Goal: Complete application form: Complete application form

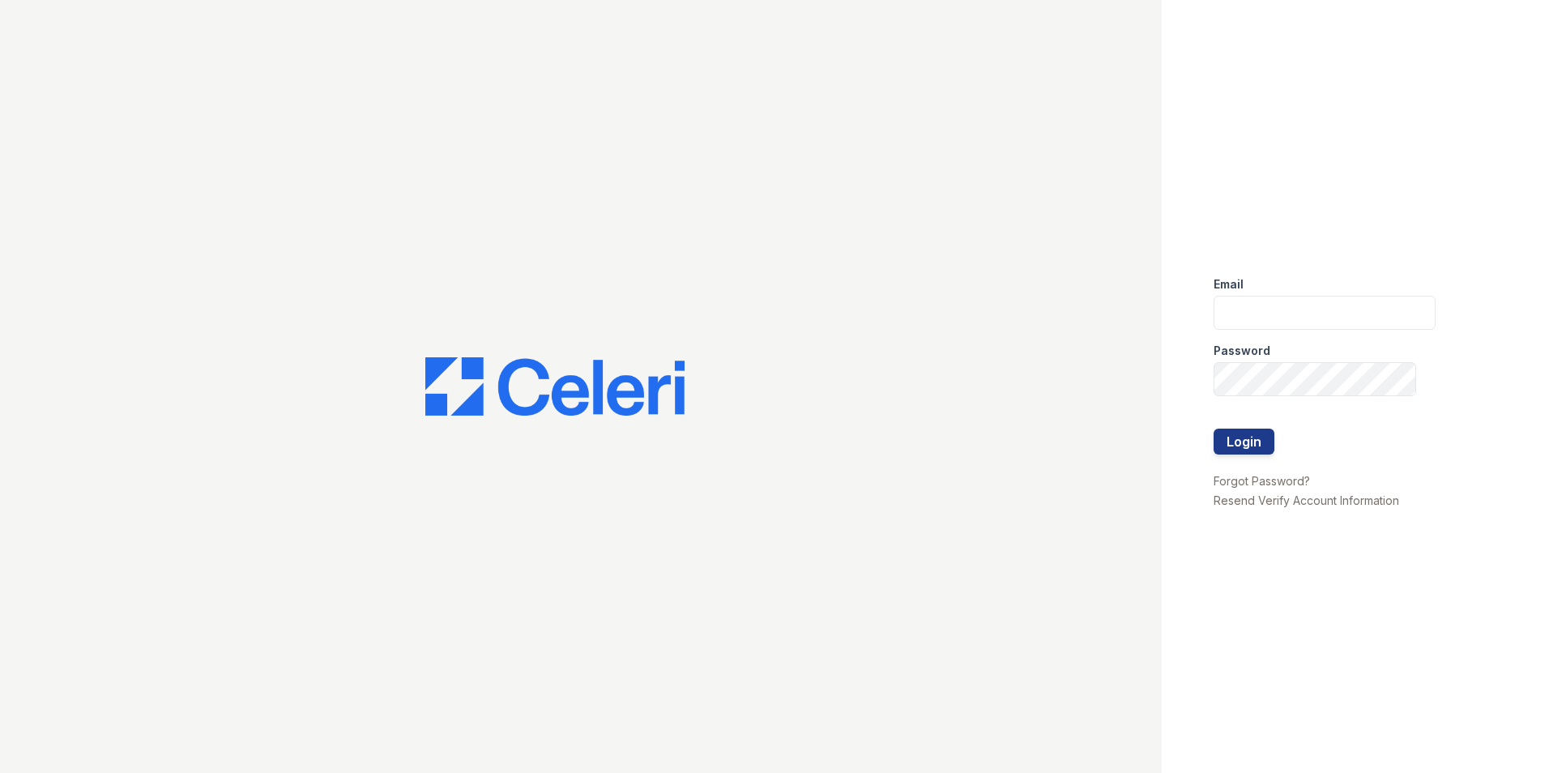
type input "[PERSON_NAME][EMAIL_ADDRESS][DOMAIN_NAME]"
click at [1259, 428] on form "Email vanessa@vesacre.com Password Login" at bounding box center [1324, 366] width 222 height 207
click at [1256, 433] on button "Login" at bounding box center [1243, 441] width 61 height 26
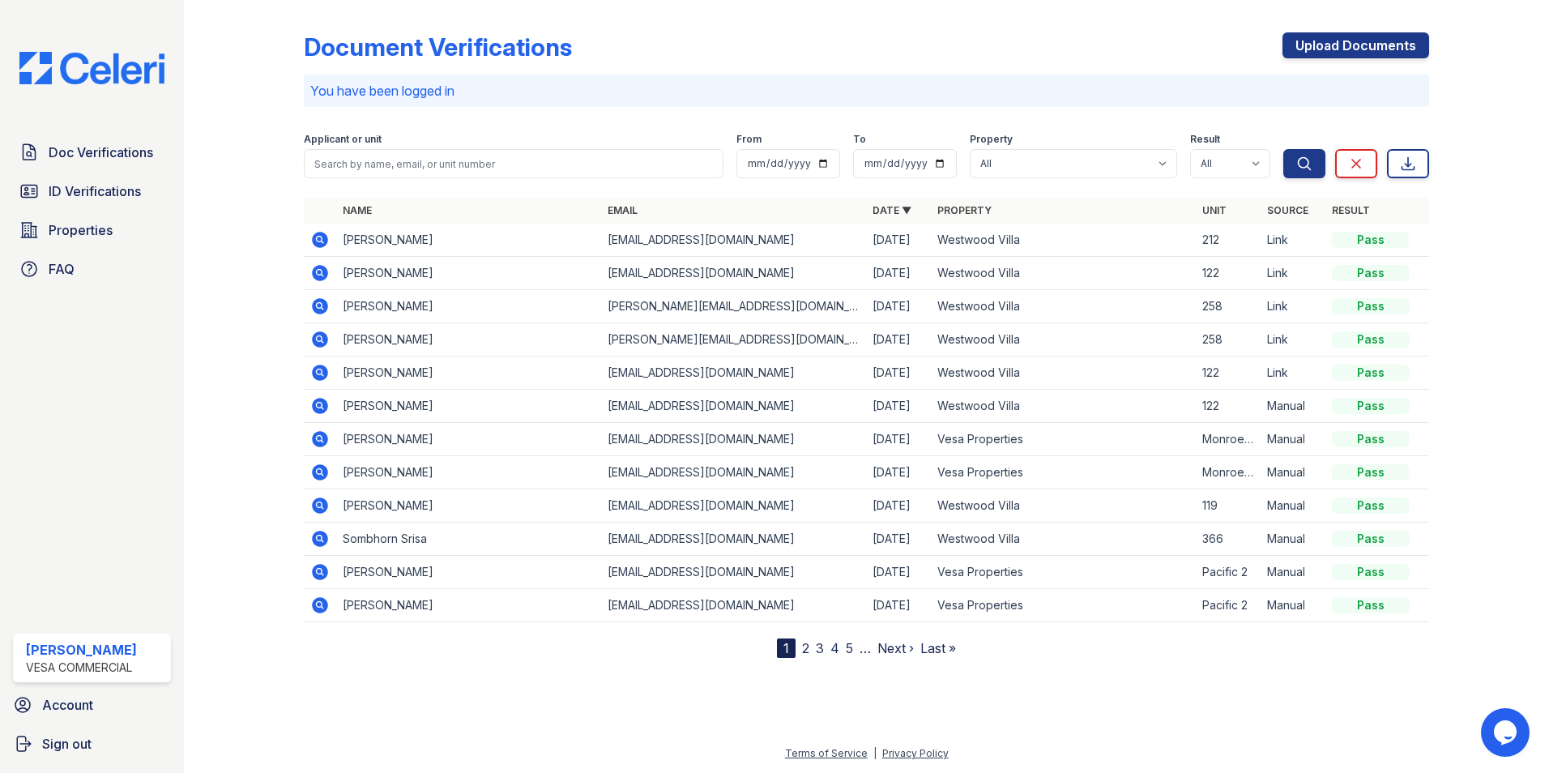
drag, startPoint x: 1315, startPoint y: 47, endPoint x: 717, endPoint y: 76, distance: 598.5
click at [1315, 47] on link "Upload Documents" at bounding box center [1355, 45] width 147 height 26
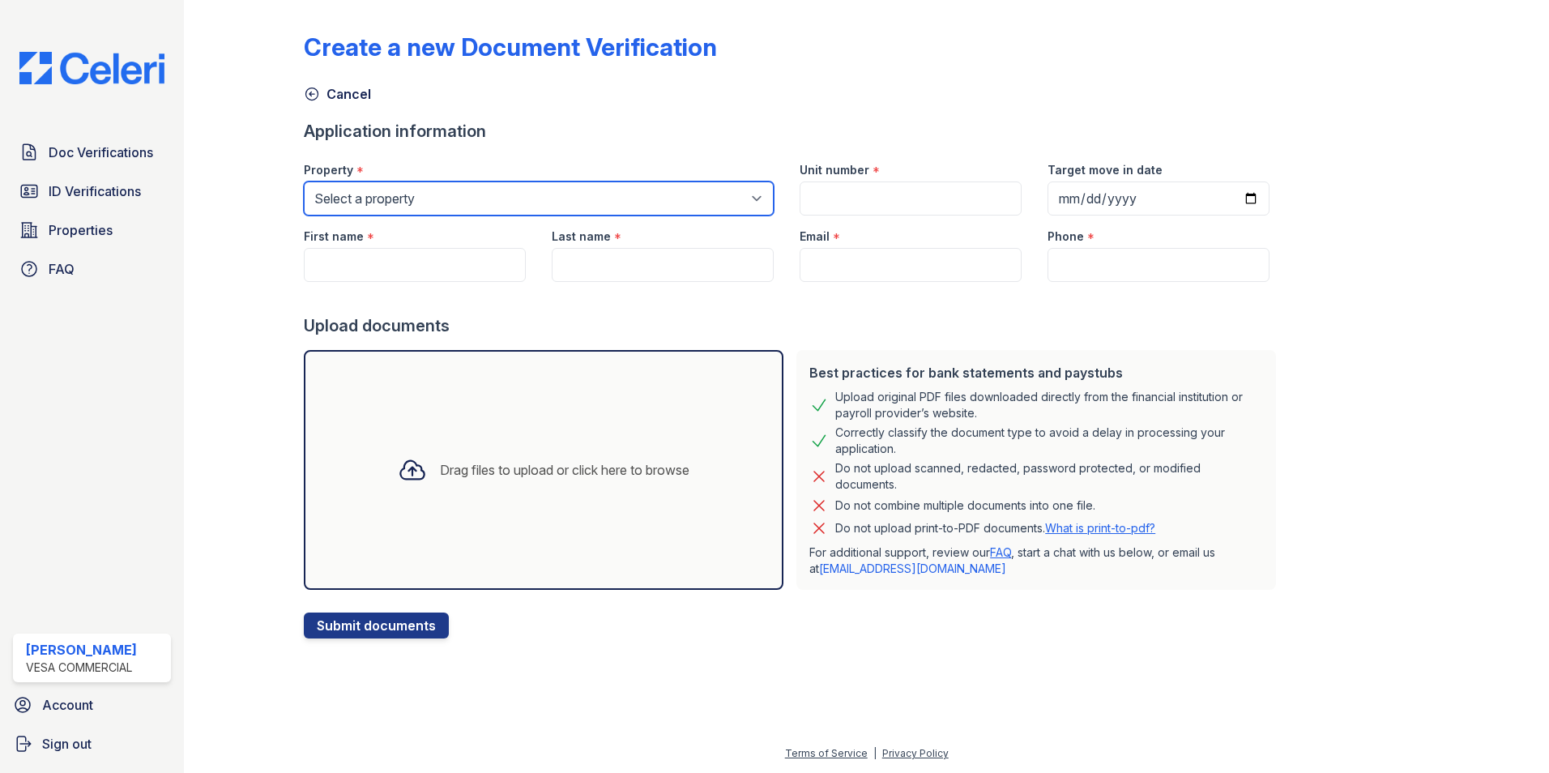
click at [454, 195] on select "Select a property Vesa Properties [GEOGRAPHIC_DATA]" at bounding box center [539, 198] width 470 height 34
select select "4030"
click at [304, 181] on select "Select a property Vesa Properties [GEOGRAPHIC_DATA]" at bounding box center [539, 198] width 470 height 34
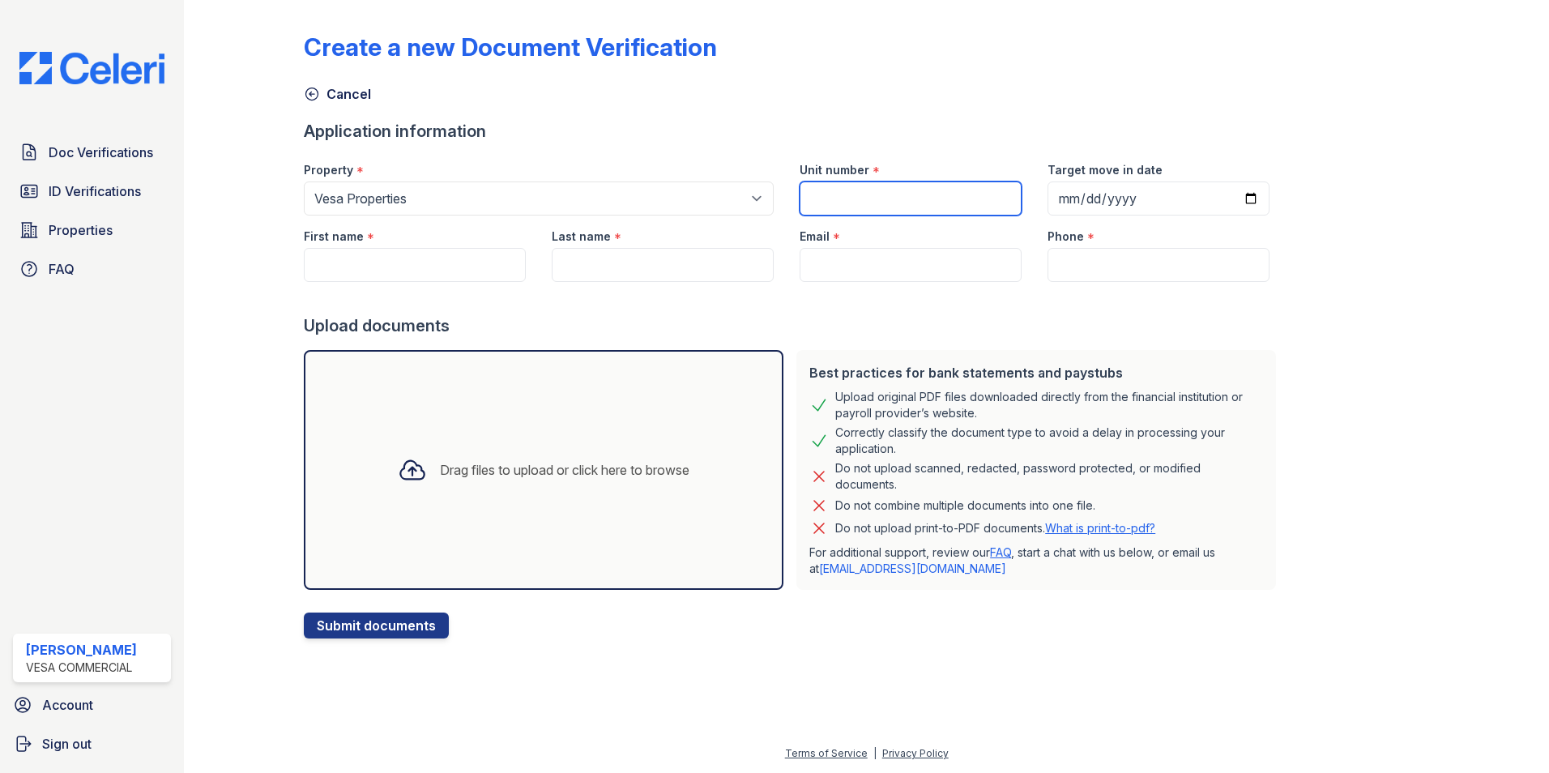
click at [863, 196] on input "Unit number" at bounding box center [910, 198] width 222 height 34
type input "[GEOGRAPHIC_DATA] 632"
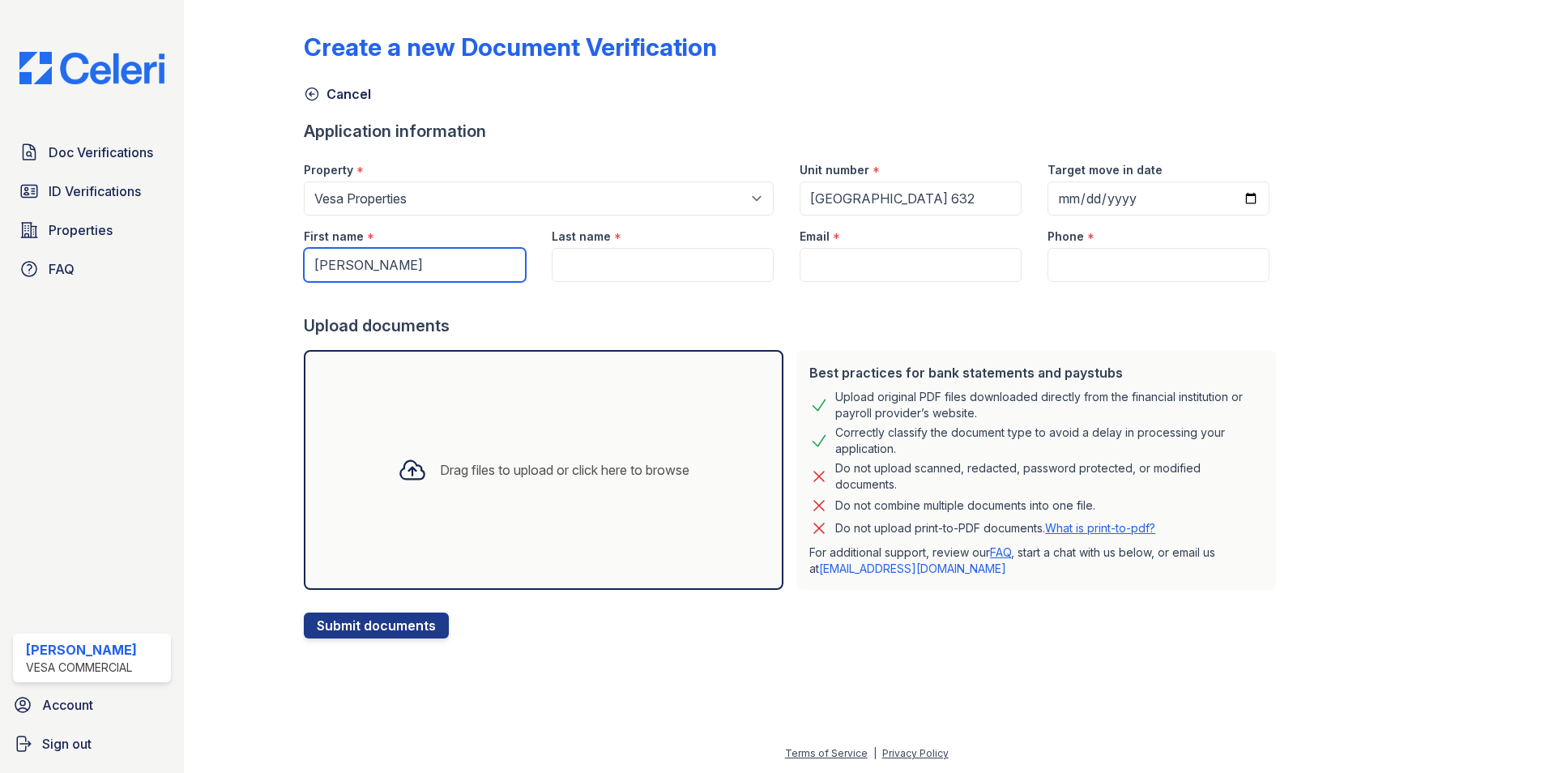
type input "[PERSON_NAME]"
click at [571, 267] on input "Last name" at bounding box center [663, 265] width 222 height 34
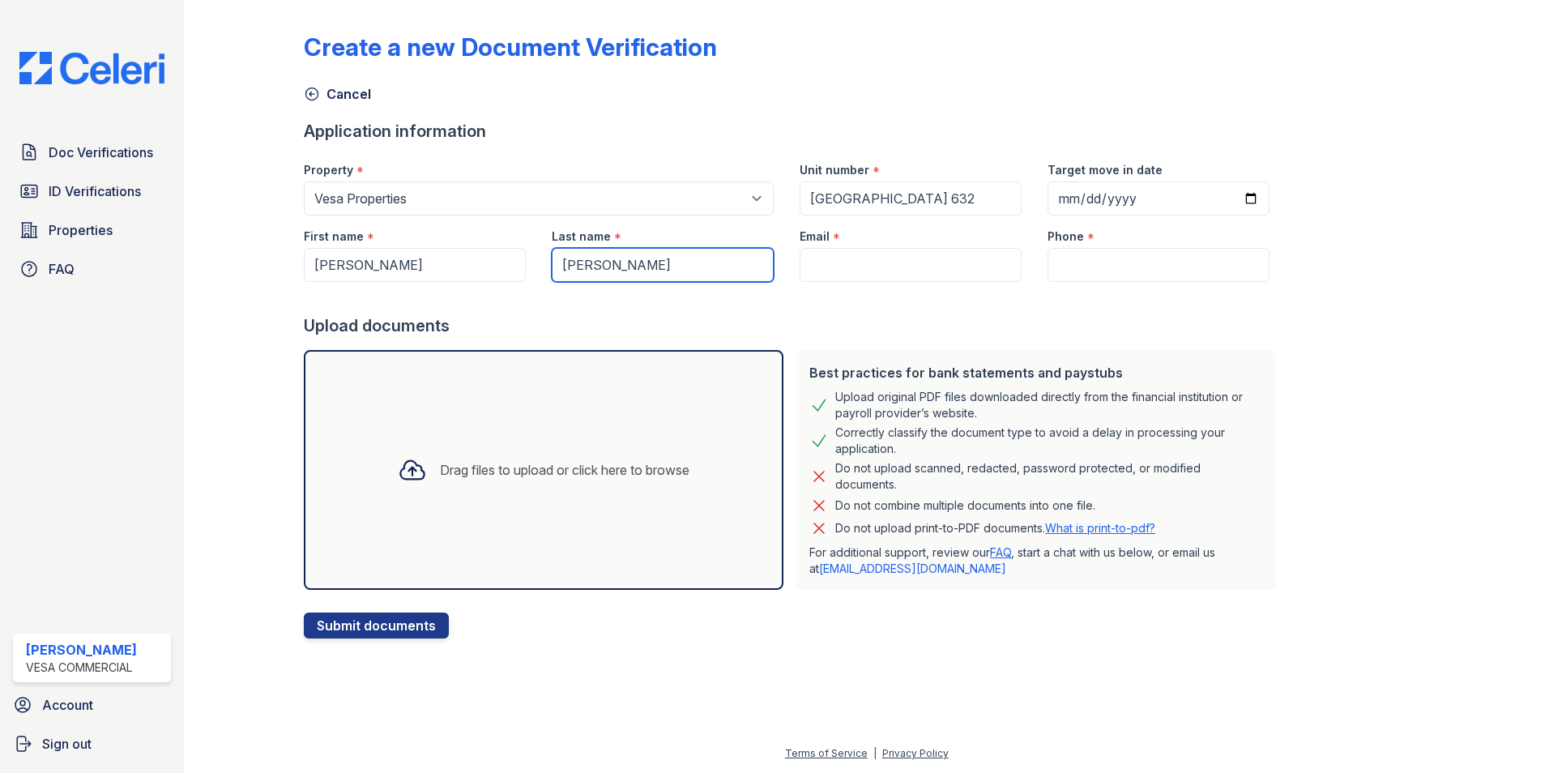
type input "[PERSON_NAME]"
paste input "[EMAIL_ADDRESS][DOMAIN_NAME]"
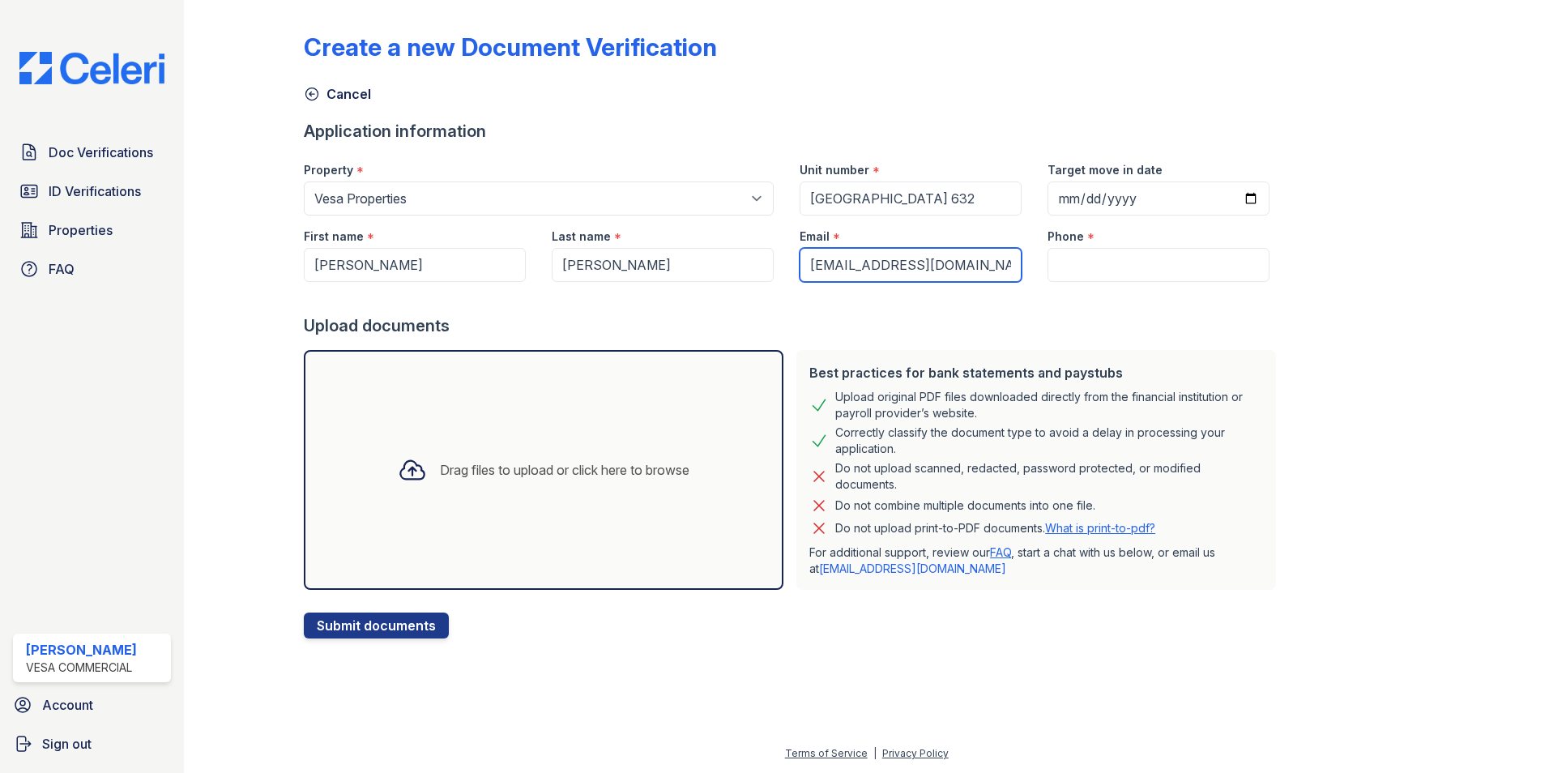
type input "[EMAIL_ADDRESS][DOMAIN_NAME]"
click at [1084, 261] on input "Phone" at bounding box center [1158, 265] width 222 height 34
type input "2146063043"
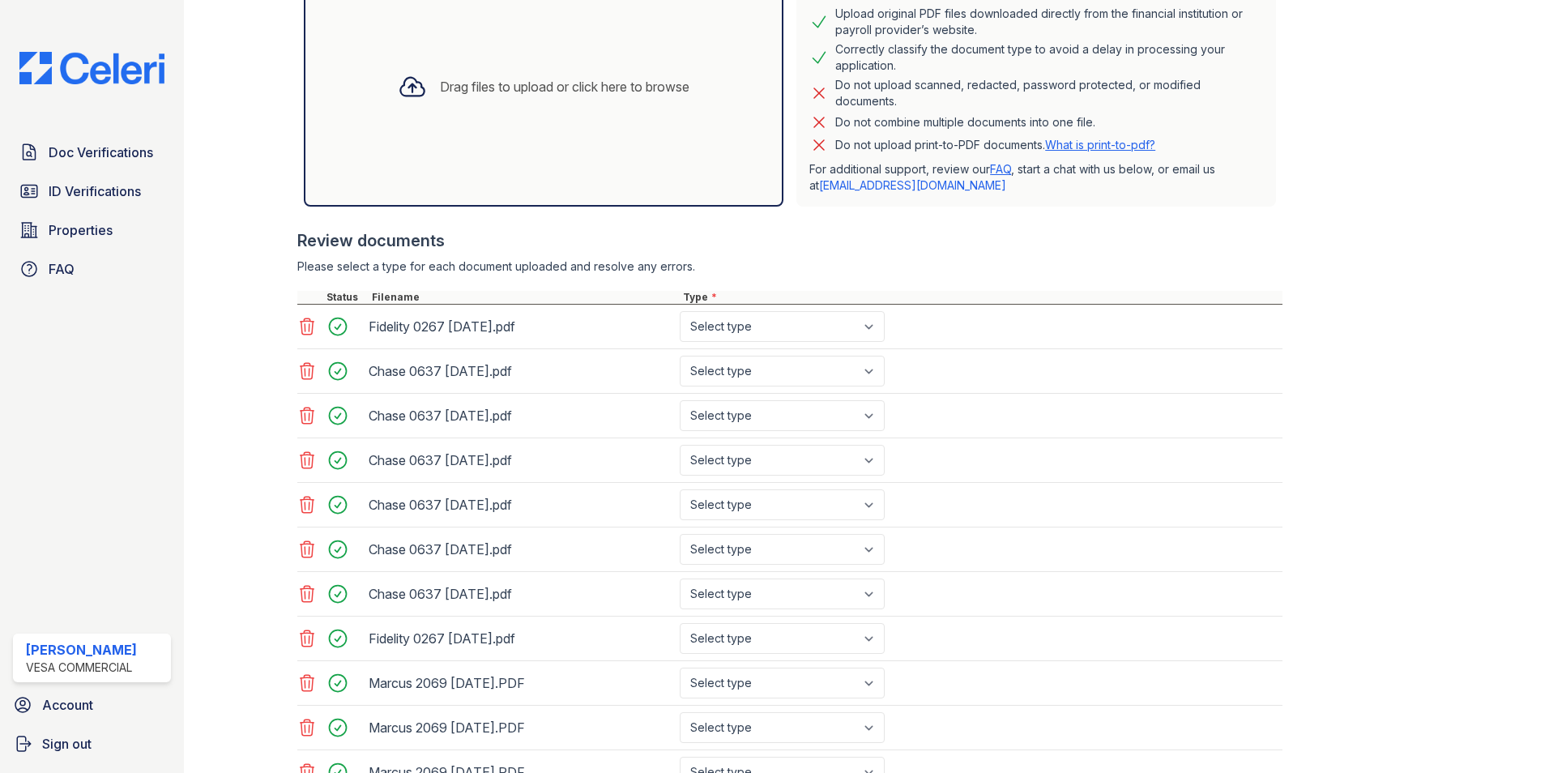
scroll to position [567, 0]
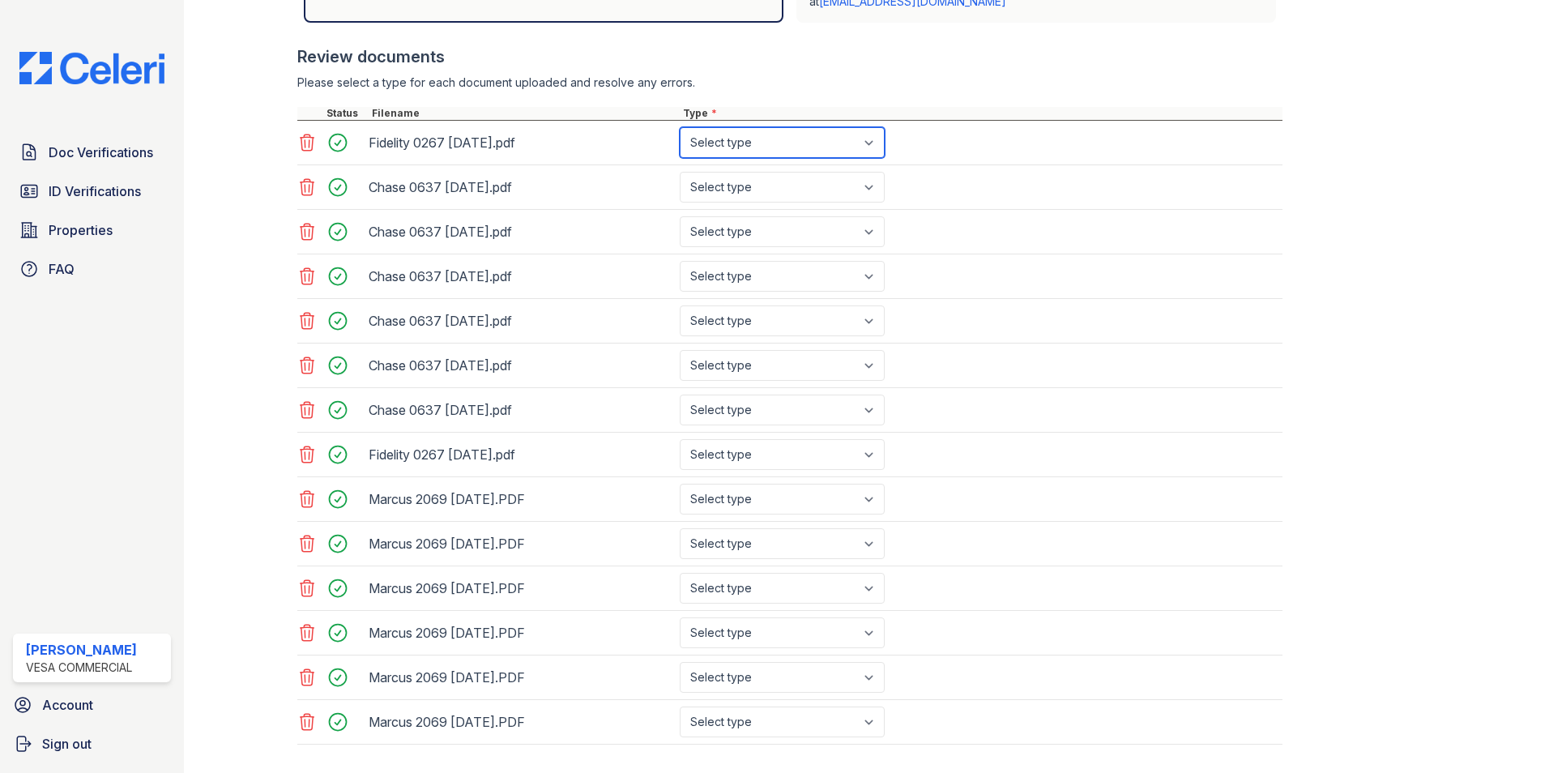
click at [753, 149] on select "Select type Paystub Bank Statement Offer Letter Tax Documents Benefit Award Let…" at bounding box center [782, 142] width 205 height 31
select select "bank_statement"
click at [680, 127] on select "Select type Paystub Bank Statement Offer Letter Tax Documents Benefit Award Let…" at bounding box center [782, 142] width 205 height 31
click at [751, 198] on select "Select type Paystub Bank Statement Offer Letter Tax Documents Benefit Award Let…" at bounding box center [782, 187] width 205 height 31
select select "bank_statement"
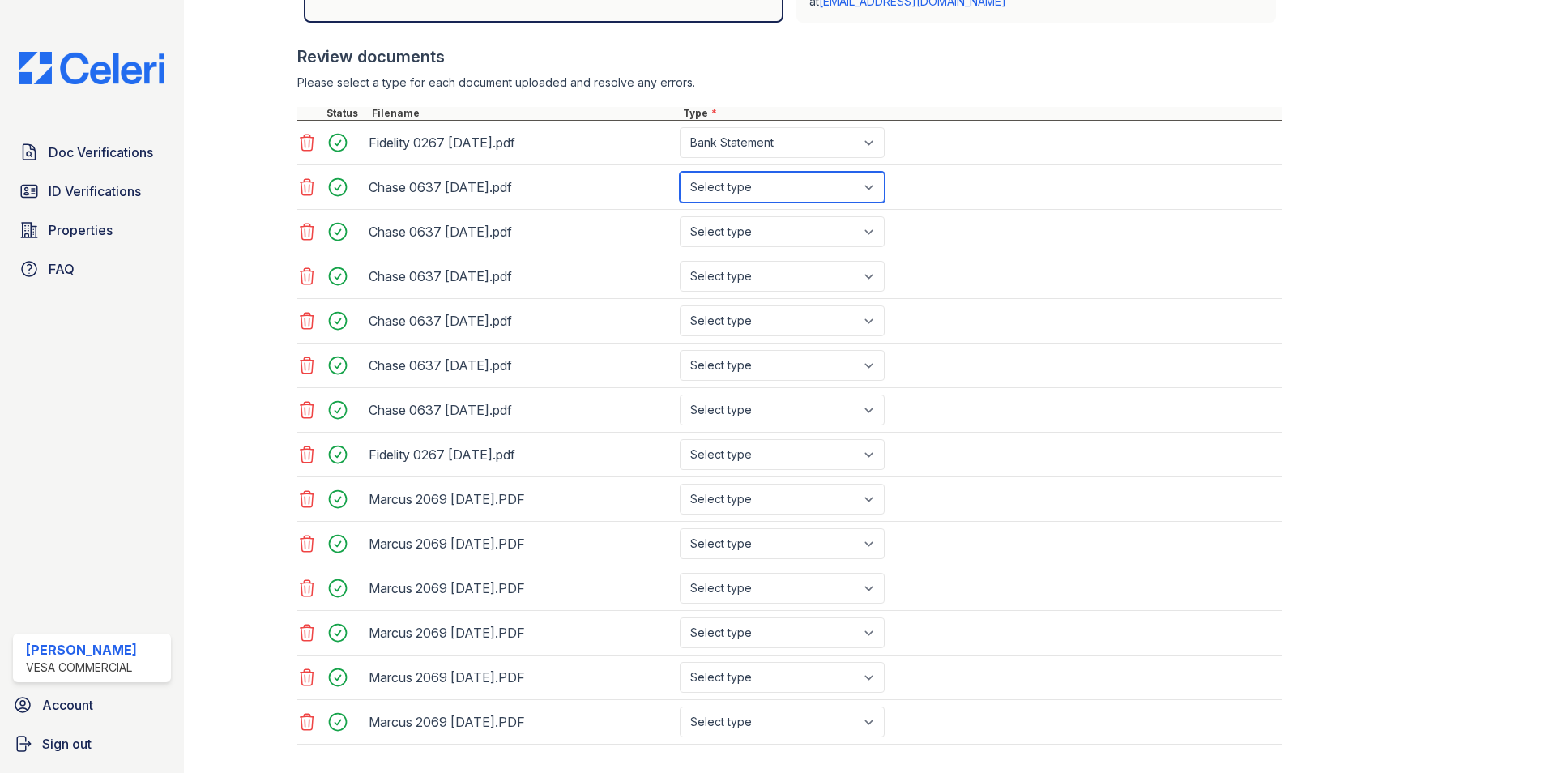
click at [680, 172] on select "Select type Paystub Bank Statement Offer Letter Tax Documents Benefit Award Let…" at bounding box center [782, 187] width 205 height 31
click at [750, 244] on select "Select type Paystub Bank Statement Offer Letter Tax Documents Benefit Award Let…" at bounding box center [782, 231] width 205 height 31
select select "bank_statement"
click at [680, 216] on select "Select type Paystub Bank Statement Offer Letter Tax Documents Benefit Award Let…" at bounding box center [782, 231] width 205 height 31
drag, startPoint x: 748, startPoint y: 278, endPoint x: 752, endPoint y: 292, distance: 14.1
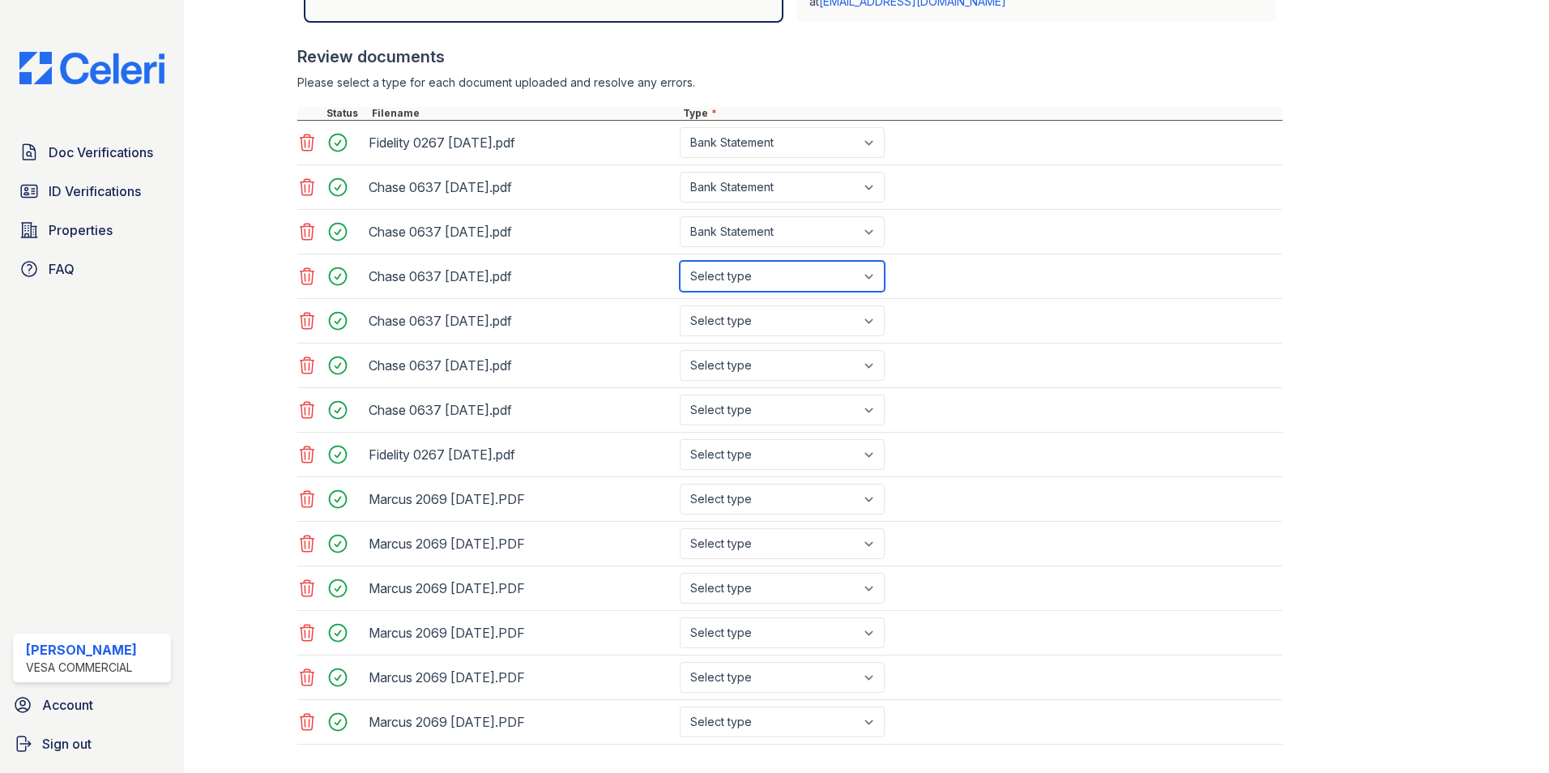
click at [748, 278] on select "Select type Paystub Bank Statement Offer Letter Tax Documents Benefit Award Let…" at bounding box center [782, 276] width 205 height 31
select select "bank_statement"
click at [680, 261] on select "Select type Paystub Bank Statement Offer Letter Tax Documents Benefit Award Let…" at bounding box center [782, 276] width 205 height 31
click at [746, 315] on select "Select type Paystub Bank Statement Offer Letter Tax Documents Benefit Award Let…" at bounding box center [782, 320] width 205 height 31
select select "bank_statement"
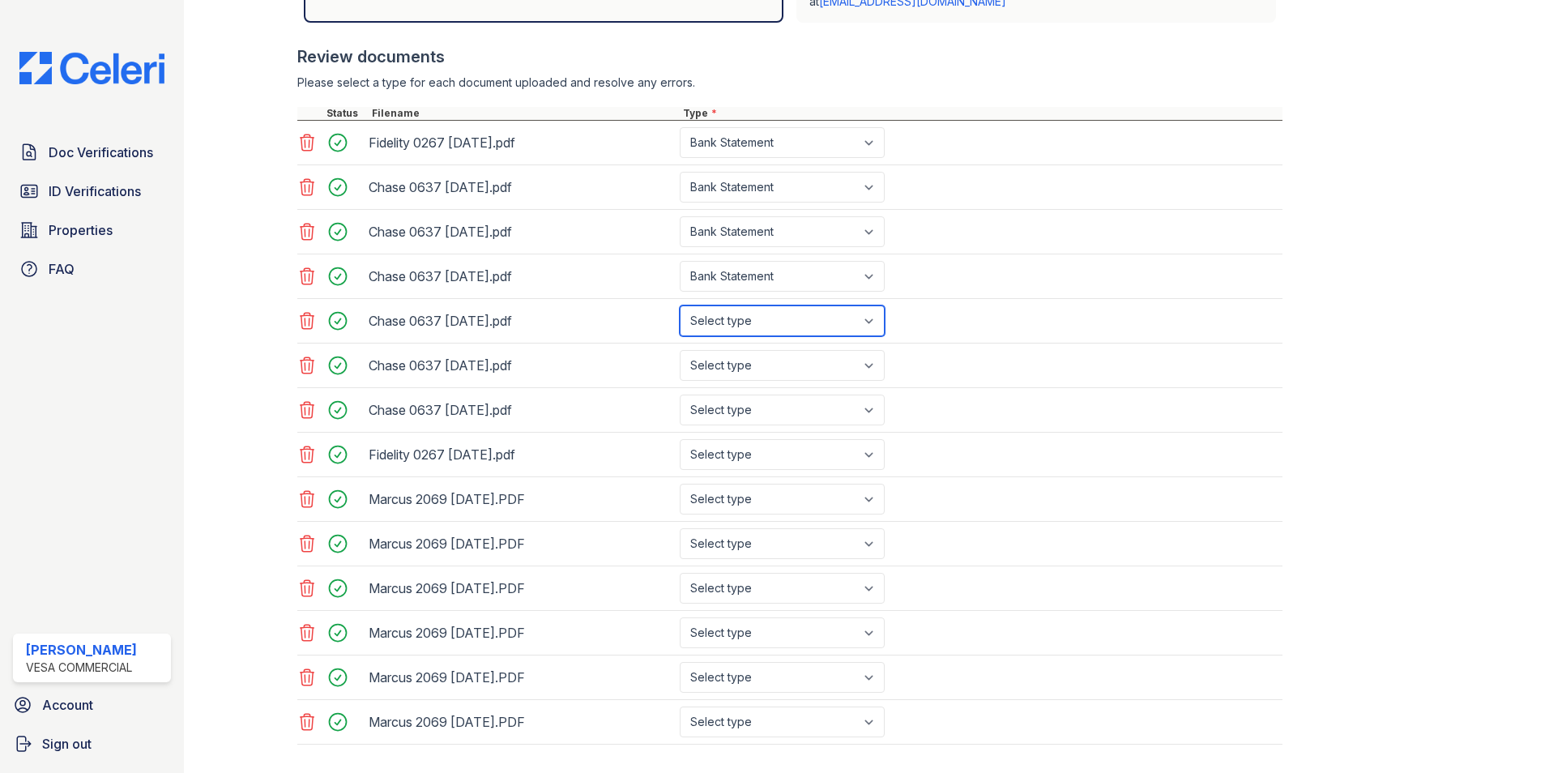
click at [680, 305] on select "Select type Paystub Bank Statement Offer Letter Tax Documents Benefit Award Let…" at bounding box center [782, 320] width 205 height 31
click at [736, 374] on select "Select type Paystub Bank Statement Offer Letter Tax Documents Benefit Award Let…" at bounding box center [782, 365] width 205 height 31
select select "bank_statement"
click at [680, 350] on select "Select type Paystub Bank Statement Offer Letter Tax Documents Benefit Award Let…" at bounding box center [782, 365] width 205 height 31
click at [719, 394] on select "Select type Paystub Bank Statement Offer Letter Tax Documents Benefit Award Let…" at bounding box center [782, 409] width 205 height 31
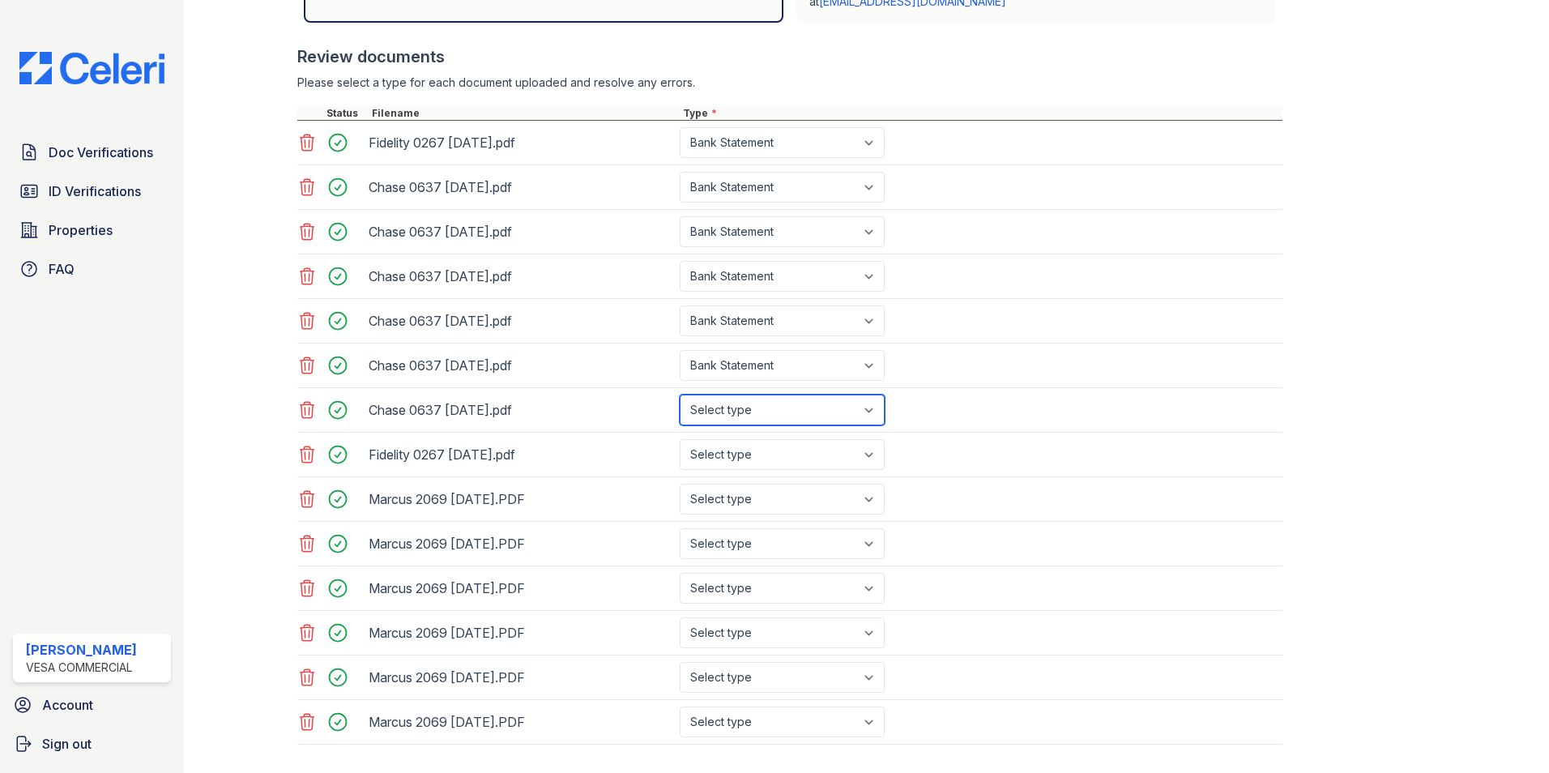
select select "bank_statement"
click at [680, 394] on select "Select type Paystub Bank Statement Offer Letter Tax Documents Benefit Award Let…" at bounding box center [782, 409] width 205 height 31
drag, startPoint x: 719, startPoint y: 445, endPoint x: 724, endPoint y: 457, distance: 13.1
click at [718, 445] on select "Select type Paystub Bank Statement Offer Letter Tax Documents Benefit Award Let…" at bounding box center [782, 454] width 205 height 31
select select "bank_statement"
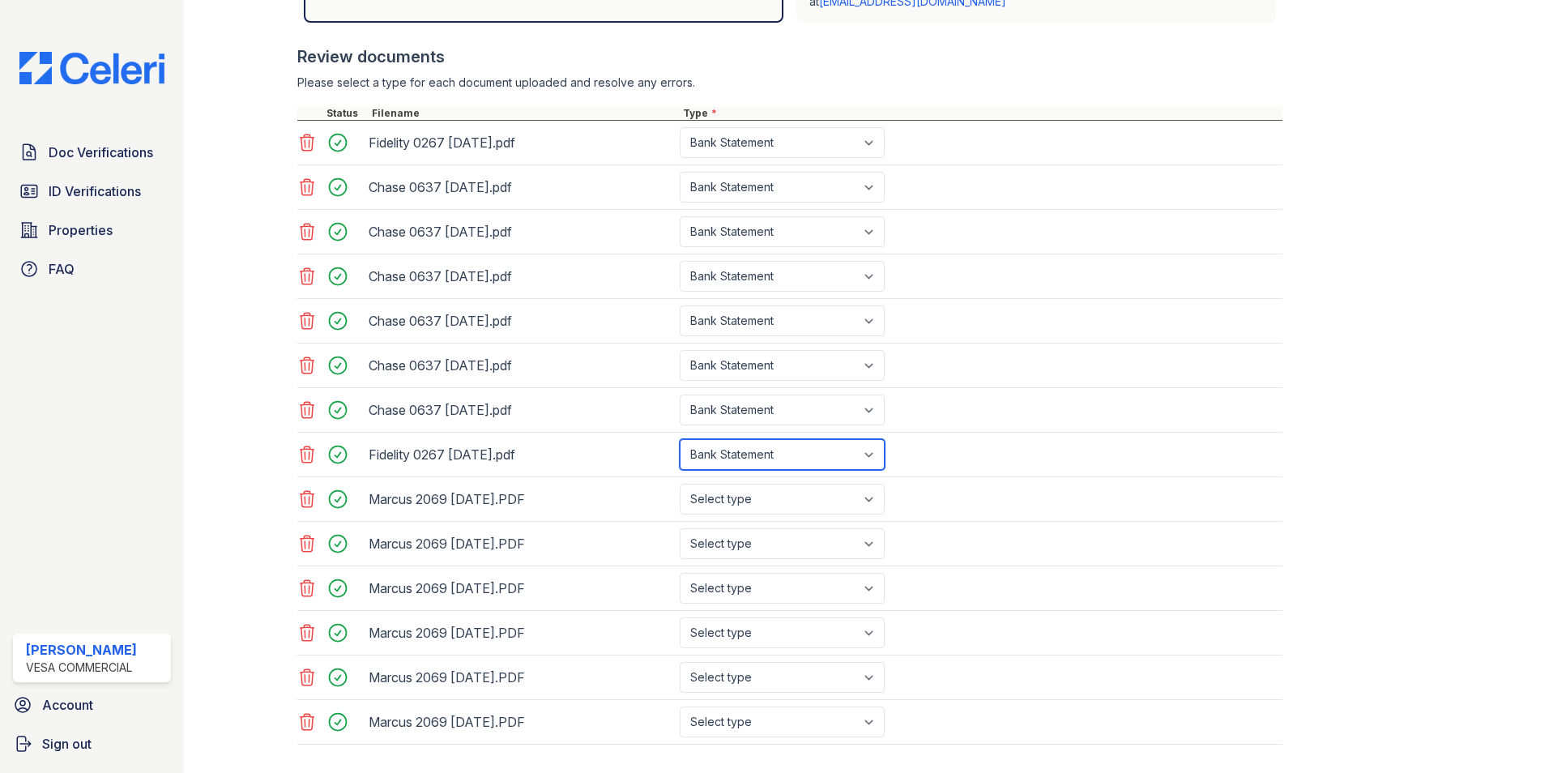
click at [680, 439] on select "Select type Paystub Bank Statement Offer Letter Tax Documents Benefit Award Let…" at bounding box center [782, 454] width 205 height 31
click at [734, 491] on select "Select type Paystub Bank Statement Offer Letter Tax Documents Benefit Award Let…" at bounding box center [782, 499] width 205 height 31
select select "bank_statement"
click at [680, 484] on select "Select type Paystub Bank Statement Offer Letter Tax Documents Benefit Award Let…" at bounding box center [782, 499] width 205 height 31
click at [740, 548] on select "Select type Paystub Bank Statement Offer Letter Tax Documents Benefit Award Let…" at bounding box center [782, 543] width 205 height 31
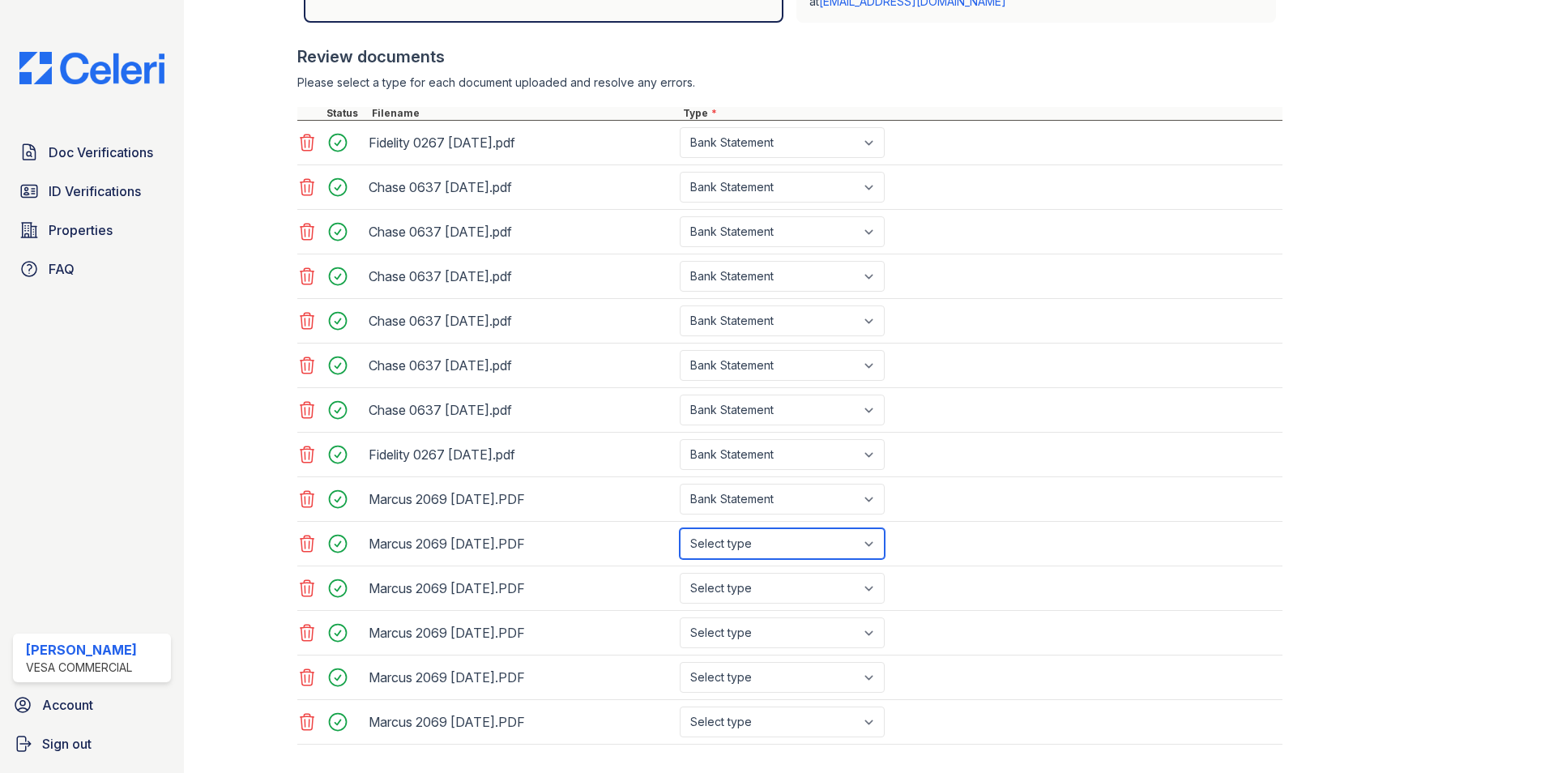
select select "bank_statement"
click at [680, 528] on select "Select type Paystub Bank Statement Offer Letter Tax Documents Benefit Award Let…" at bounding box center [782, 543] width 205 height 31
click at [744, 607] on div "Marcus 2069 [DATE].PDF Select type Paystub Bank Statement Offer Letter Tax Docu…" at bounding box center [789, 588] width 985 height 45
click at [744, 604] on div "Marcus 2069 [DATE].PDF Select type Paystub Bank Statement Offer Letter Tax Docu…" at bounding box center [789, 588] width 985 height 45
click at [745, 599] on select "Select type Paystub Bank Statement Offer Letter Tax Documents Benefit Award Let…" at bounding box center [782, 588] width 205 height 31
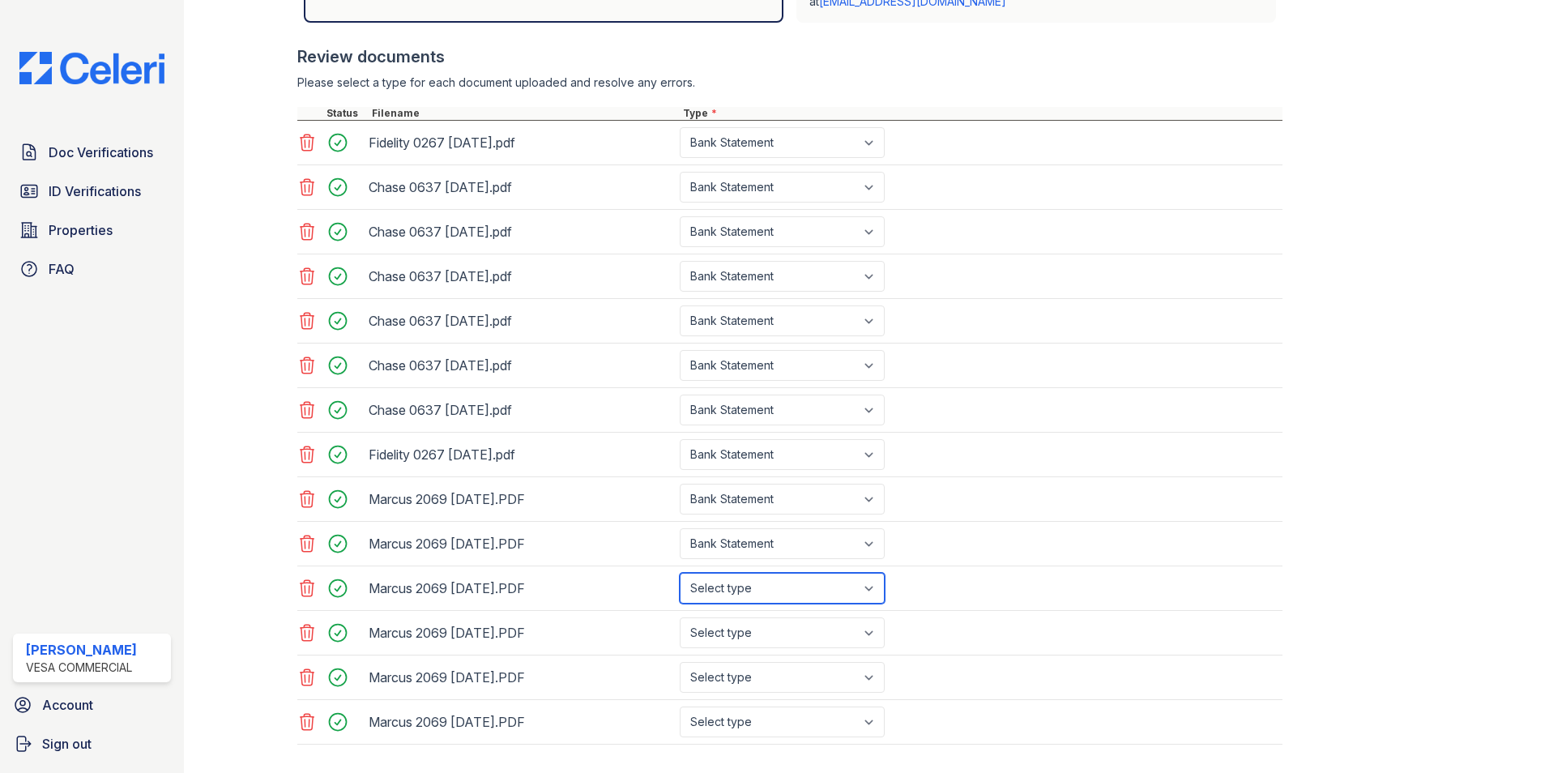
select select "bank_statement"
click at [680, 573] on select "Select type Paystub Bank Statement Offer Letter Tax Documents Benefit Award Let…" at bounding box center [782, 588] width 205 height 31
click at [743, 627] on select "Select type Paystub Bank Statement Offer Letter Tax Documents Benefit Award Let…" at bounding box center [782, 632] width 205 height 31
click at [680, 617] on select "Select type Paystub Bank Statement Offer Letter Tax Documents Benefit Award Let…" at bounding box center [782, 632] width 205 height 31
click at [722, 641] on select "Select type Paystub Bank Statement Offer Letter Tax Documents Benefit Award Let…" at bounding box center [782, 632] width 205 height 31
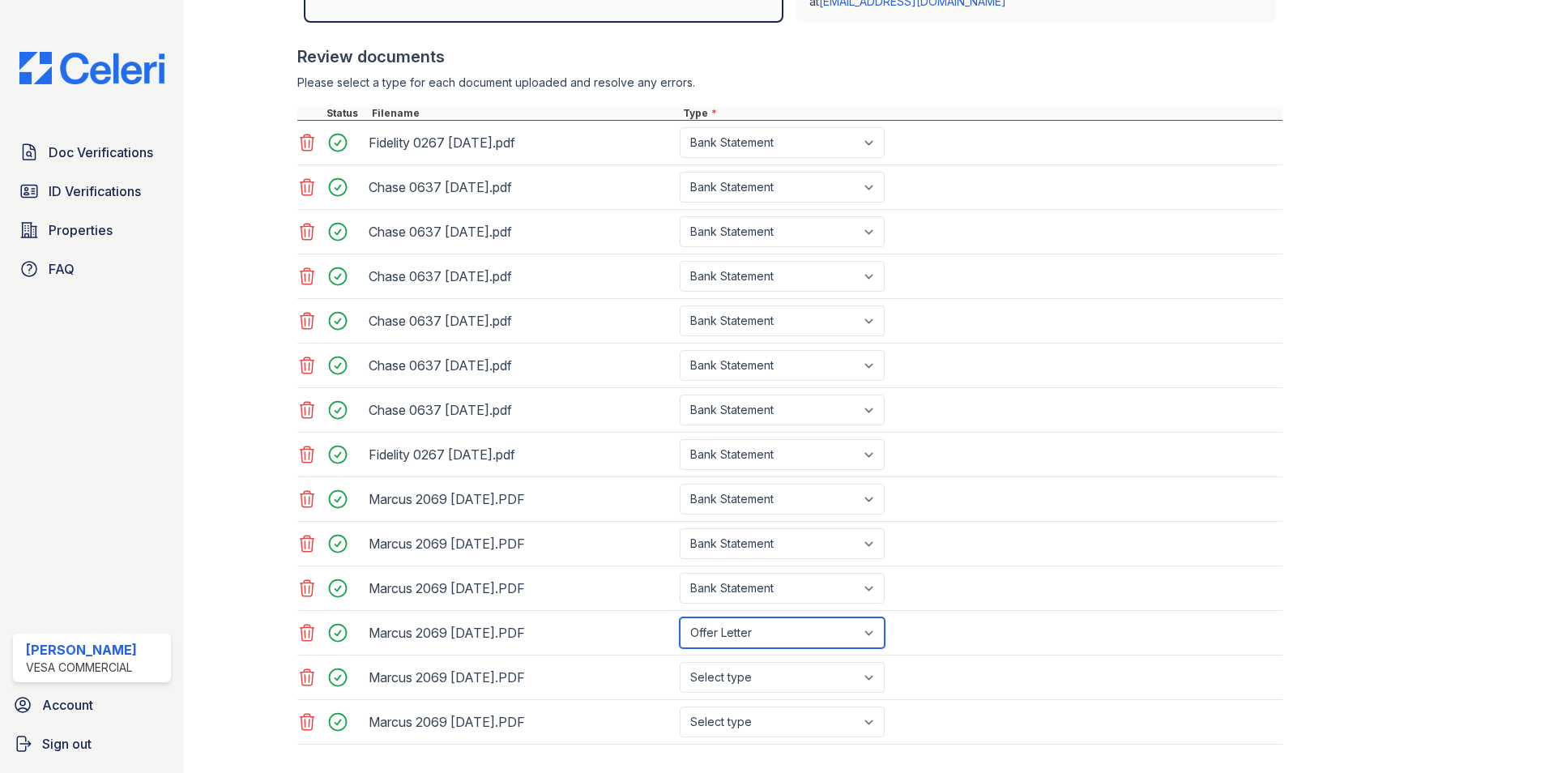
select select "bank_statement"
click at [680, 617] on select "Select type Paystub Bank Statement Offer Letter Tax Documents Benefit Award Let…" at bounding box center [782, 632] width 205 height 31
click at [740, 661] on div "Fidelity 0267 [DATE].pdf Select type Paystub Bank Statement Offer Letter Tax Do…" at bounding box center [789, 433] width 985 height 624
click at [740, 668] on select "Select type Paystub Bank Statement Offer Letter Tax Documents Benefit Award Let…" at bounding box center [782, 677] width 205 height 31
select select "bank_statement"
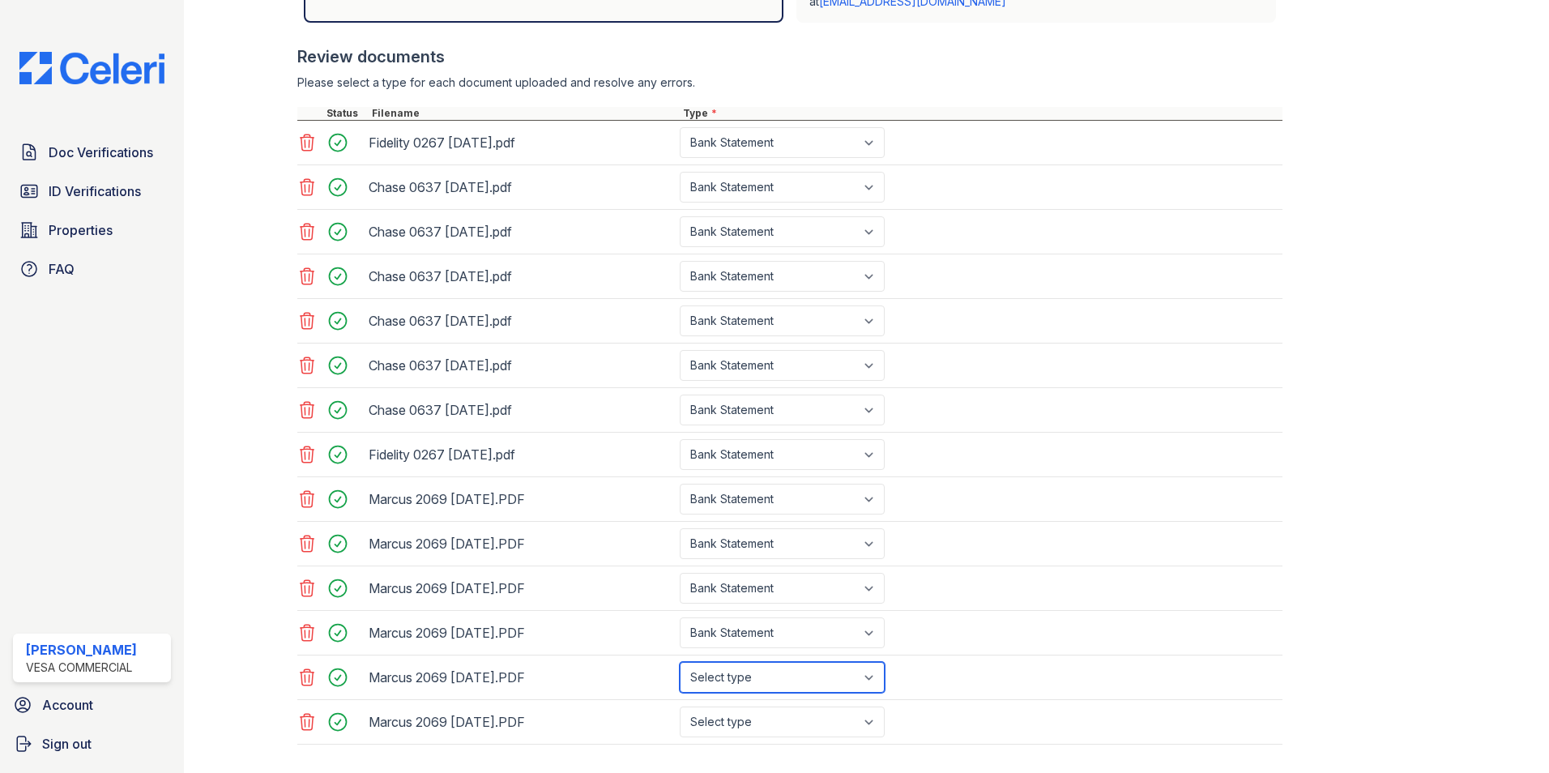
click at [680, 662] on select "Select type Paystub Bank Statement Offer Letter Tax Documents Benefit Award Let…" at bounding box center [782, 677] width 205 height 31
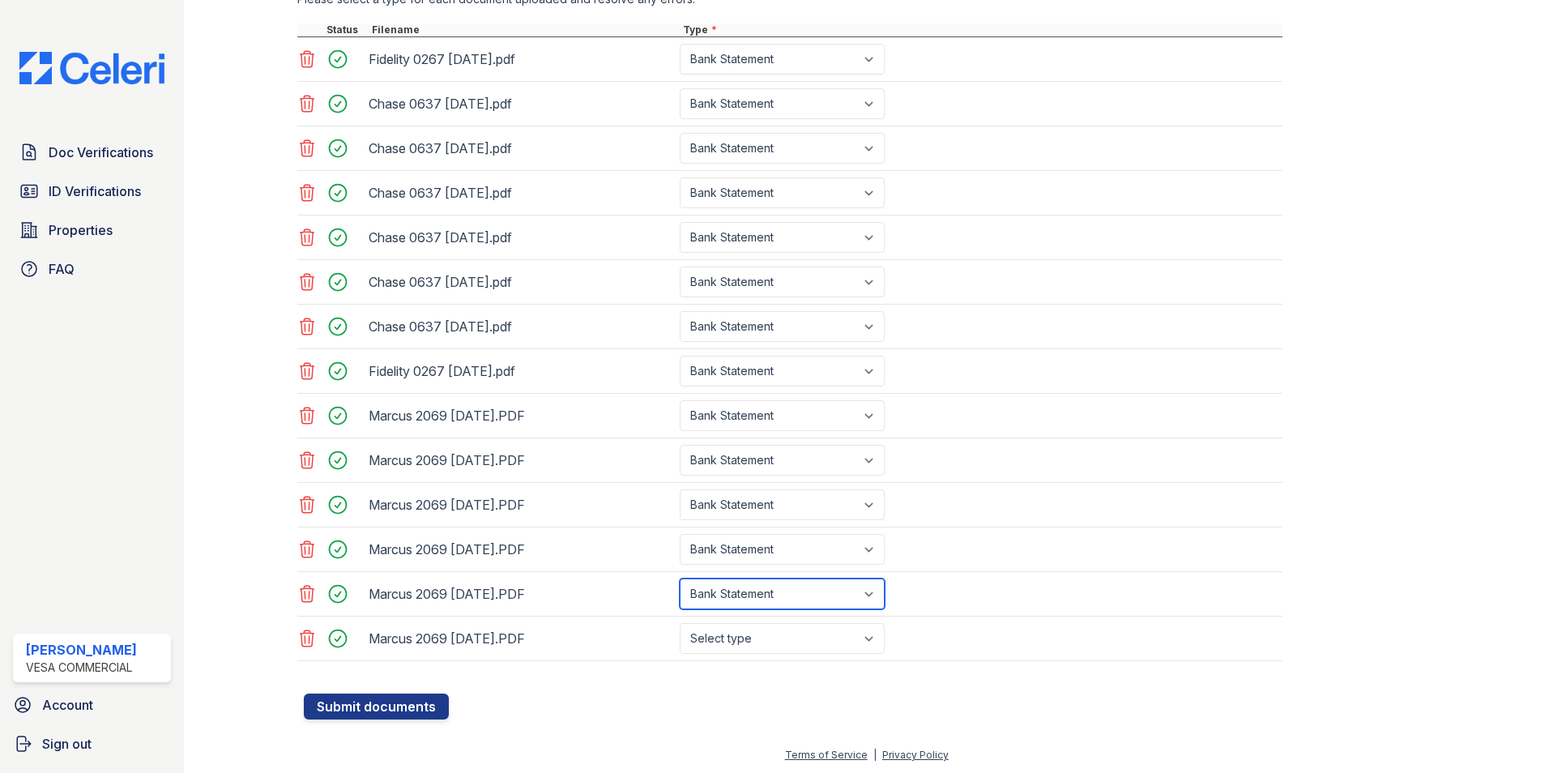
scroll to position [652, 0]
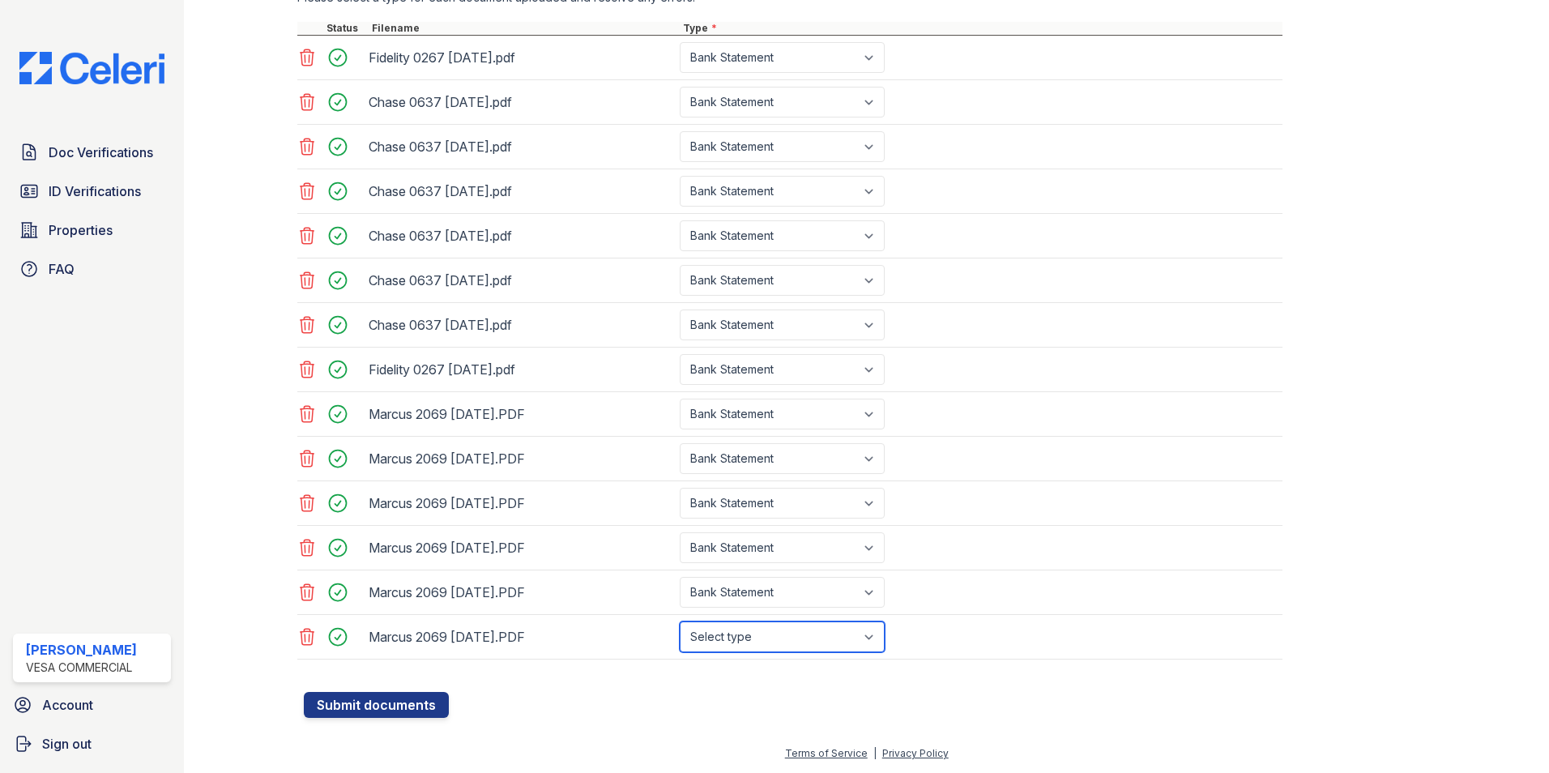
click at [711, 632] on select "Select type Paystub Bank Statement Offer Letter Tax Documents Benefit Award Let…" at bounding box center [782, 636] width 205 height 31
select select "bank_statement"
click at [680, 621] on select "Select type Paystub Bank Statement Offer Letter Tax Documents Benefit Award Let…" at bounding box center [782, 636] width 205 height 31
click at [412, 706] on button "Submit documents" at bounding box center [376, 705] width 145 height 26
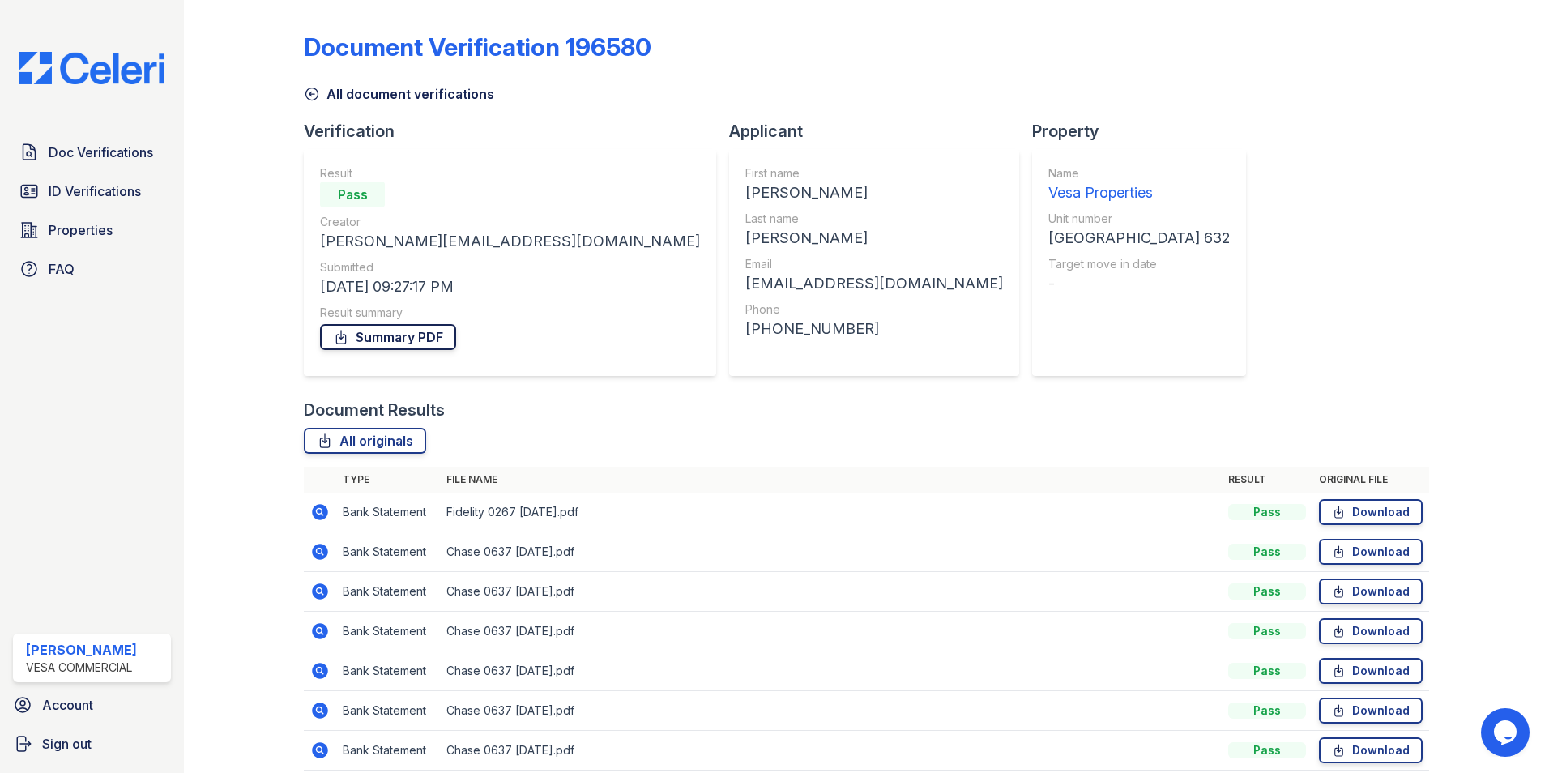
click at [427, 332] on link "Summary PDF" at bounding box center [388, 337] width 136 height 26
